Goal: Navigation & Orientation: Find specific page/section

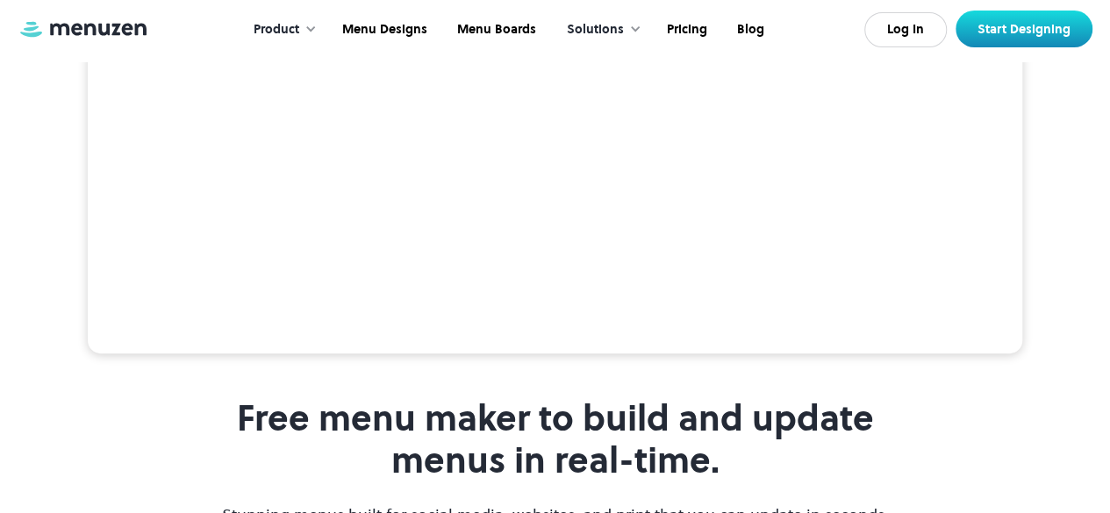
scroll to position [1110, 0]
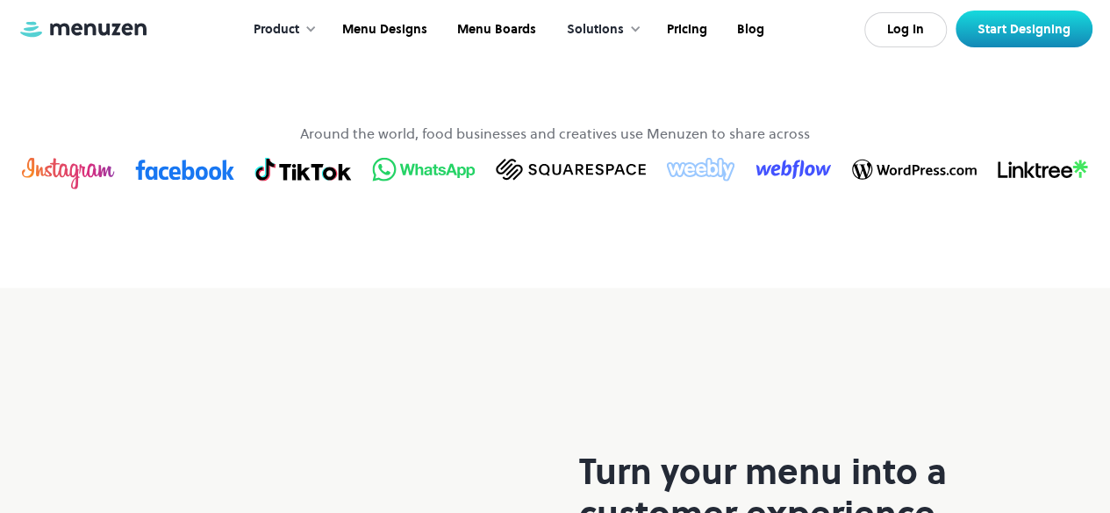
click at [605, 25] on link "Browse Templates" at bounding box center [554, -1] width 244 height 49
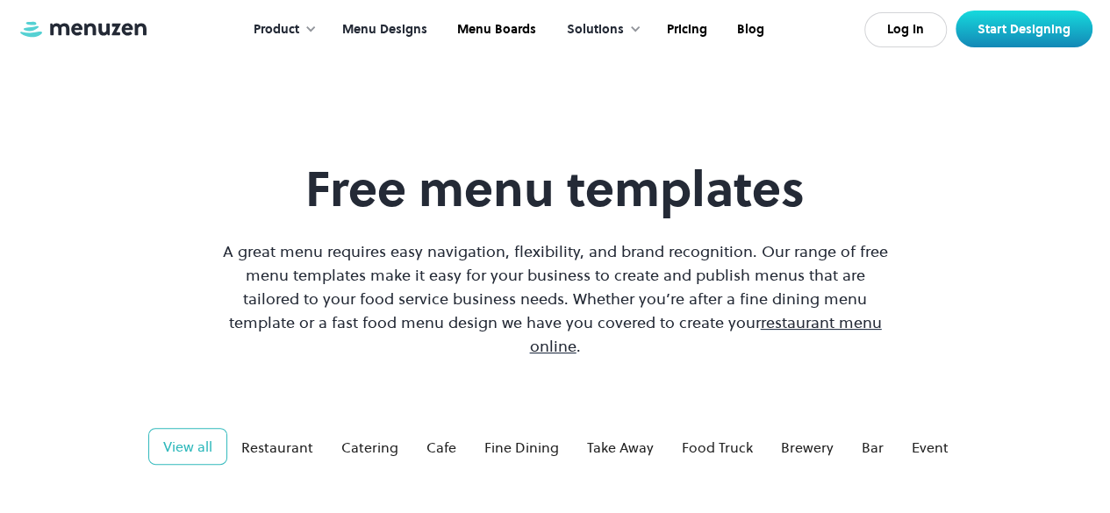
click at [325, 37] on div "Product" at bounding box center [280, 30] width 89 height 54
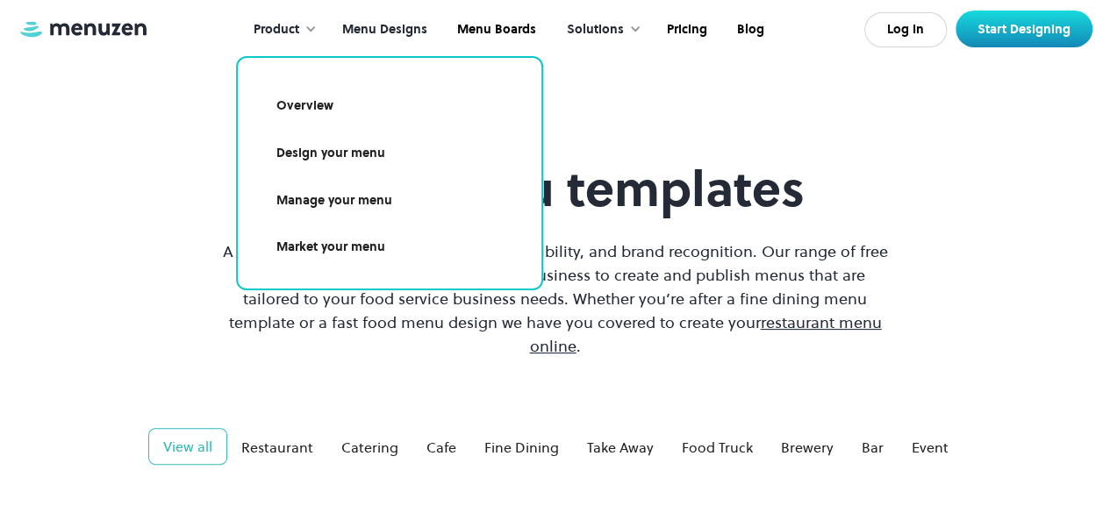
click at [379, 32] on link "Menu Designs" at bounding box center [382, 30] width 115 height 54
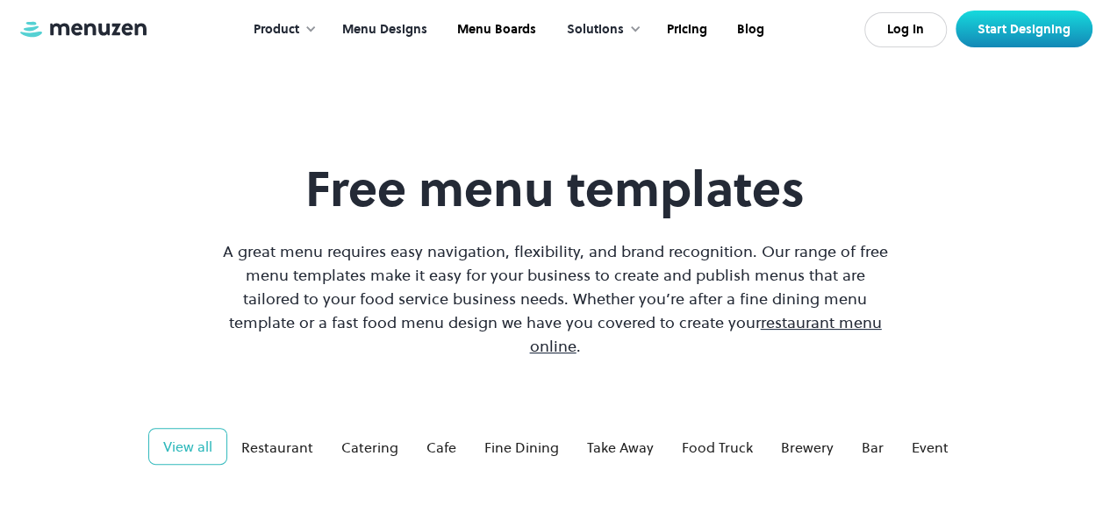
click at [415, 32] on link "Menu Designs" at bounding box center [382, 30] width 115 height 54
click at [629, 25] on div at bounding box center [635, 29] width 12 height 12
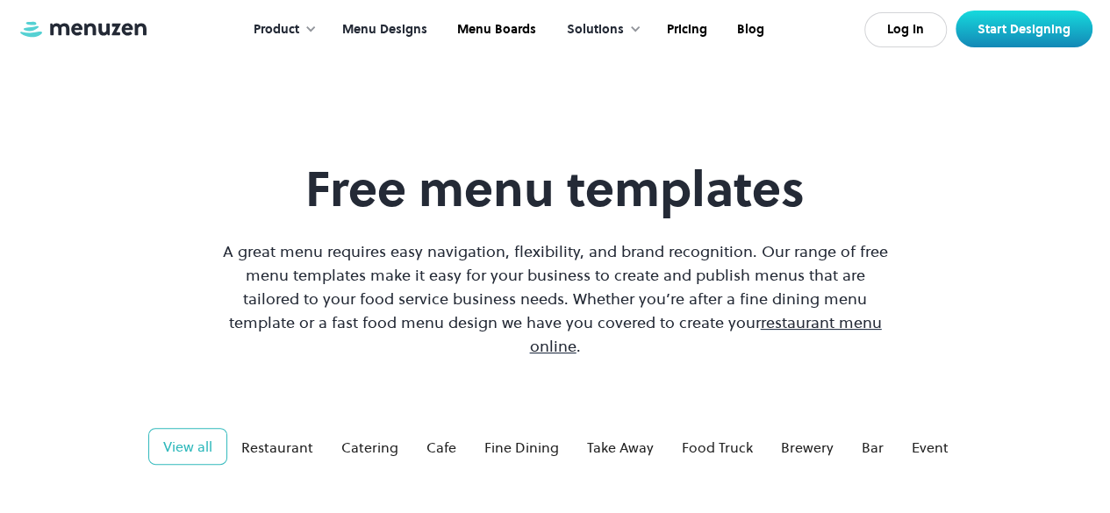
click at [621, 29] on div "Solutions" at bounding box center [595, 29] width 57 height 19
